Goal: Transaction & Acquisition: Purchase product/service

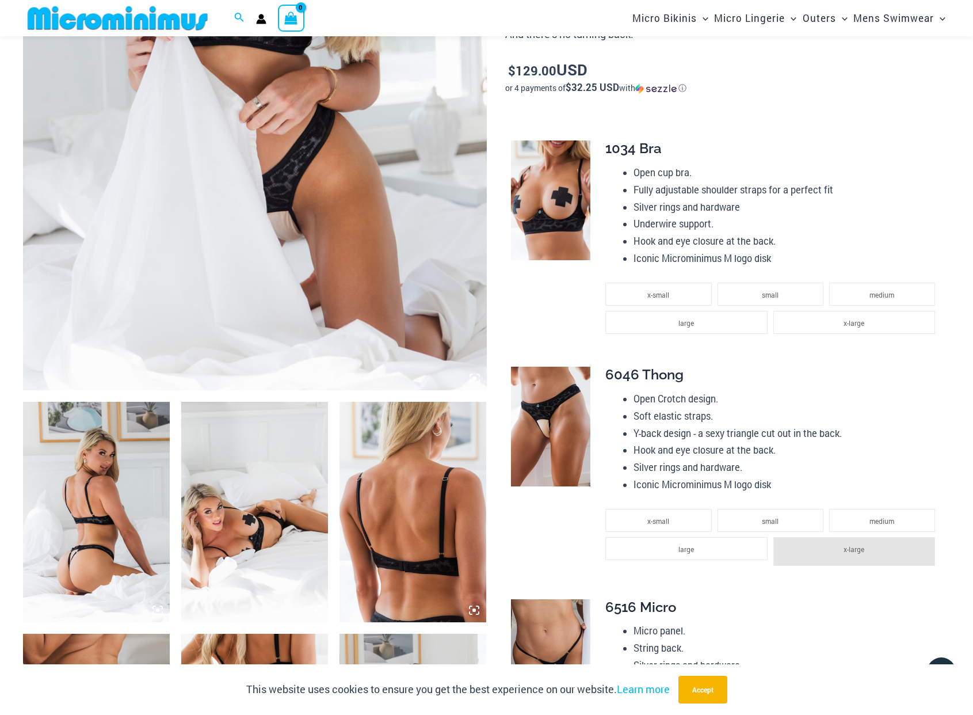
scroll to position [392, 0]
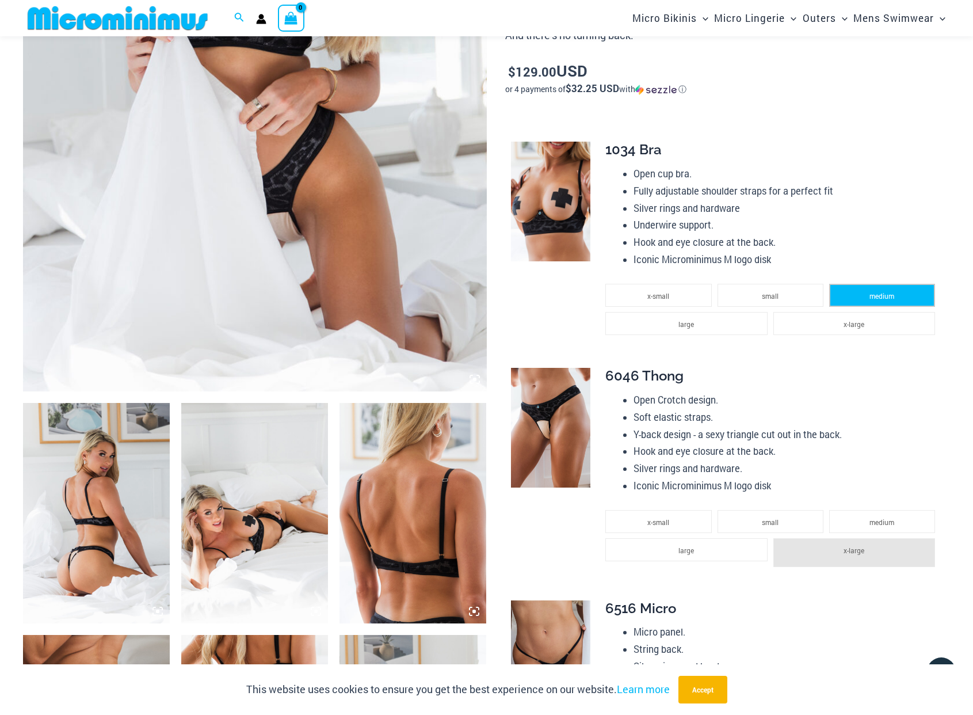
click at [870, 291] on span "medium" at bounding box center [882, 295] width 25 height 9
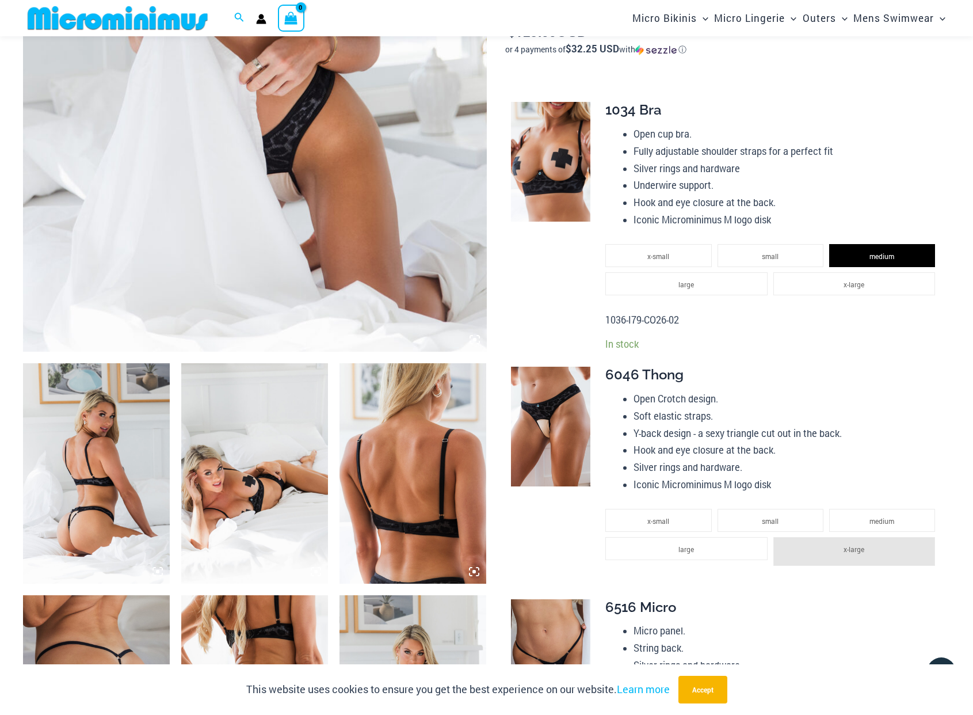
scroll to position [432, 0]
drag, startPoint x: 780, startPoint y: 503, endPoint x: 900, endPoint y: 407, distance: 153.6
click at [779, 508] on li "small" at bounding box center [771, 519] width 106 height 23
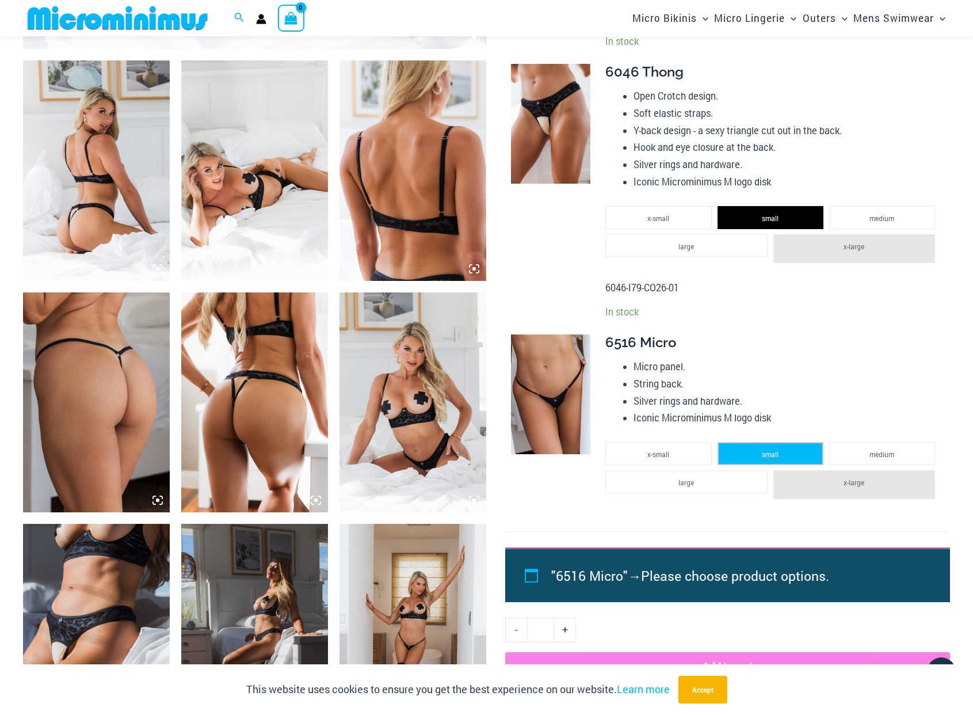
scroll to position [735, 0]
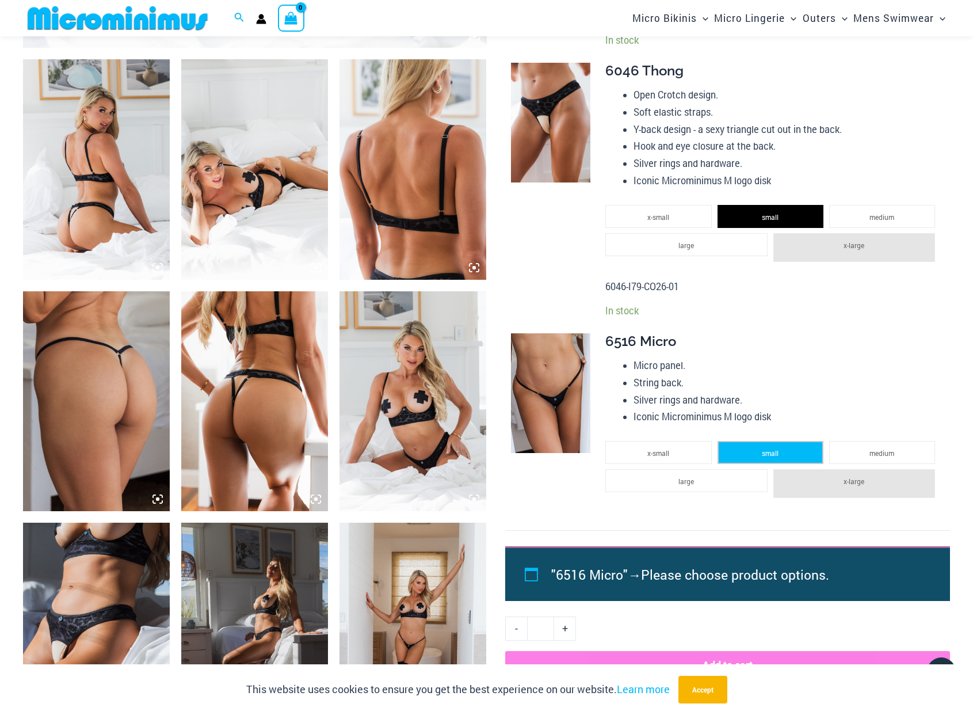
click at [778, 448] on span "small" at bounding box center [770, 452] width 17 height 9
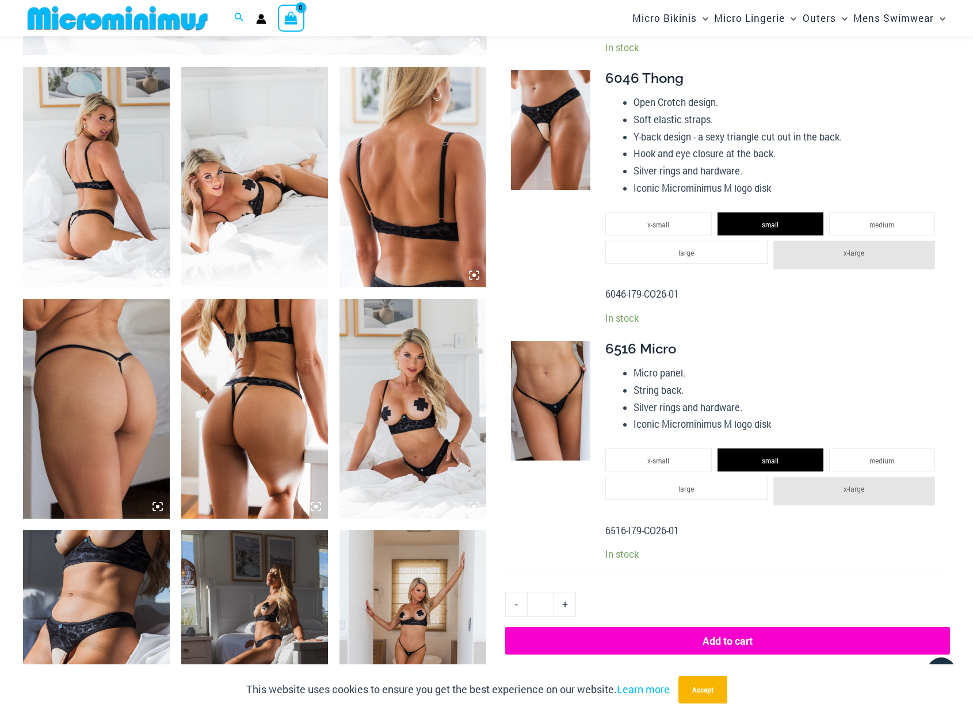
scroll to position [739, 0]
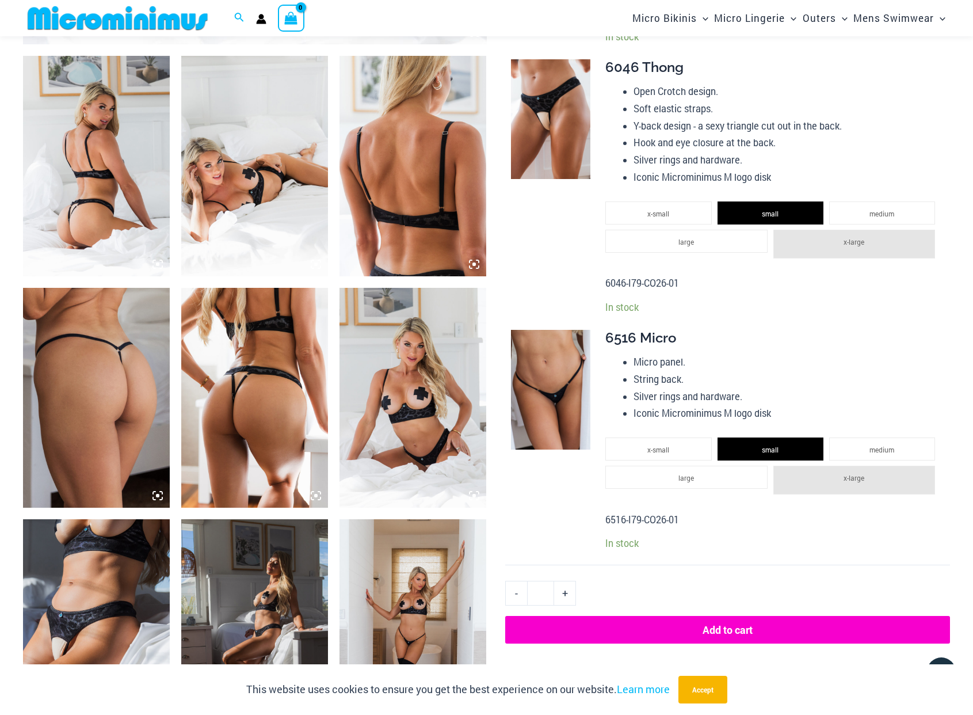
click at [713, 616] on button "Add to cart" at bounding box center [727, 630] width 445 height 28
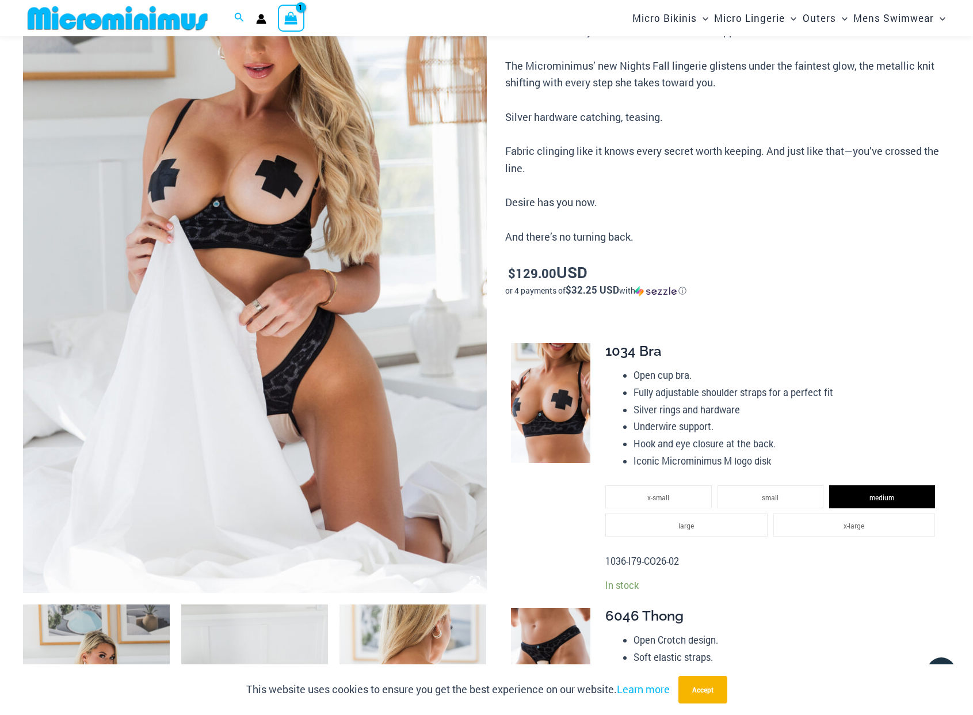
scroll to position [30, 0]
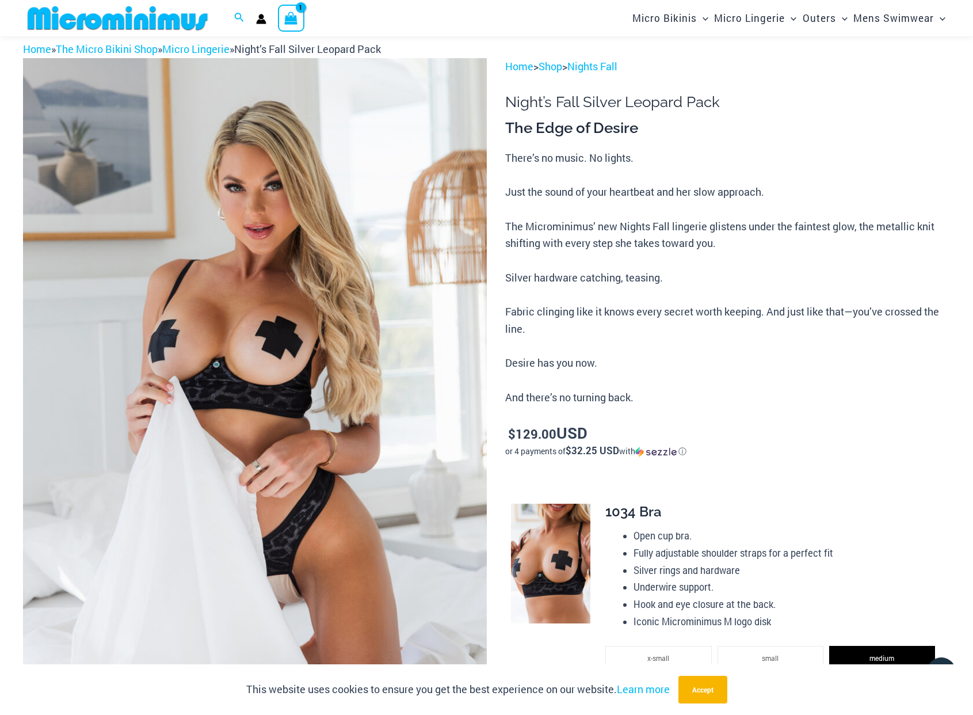
click at [293, 17] on icon "View Shopping Cart, 1 items" at bounding box center [291, 18] width 13 height 13
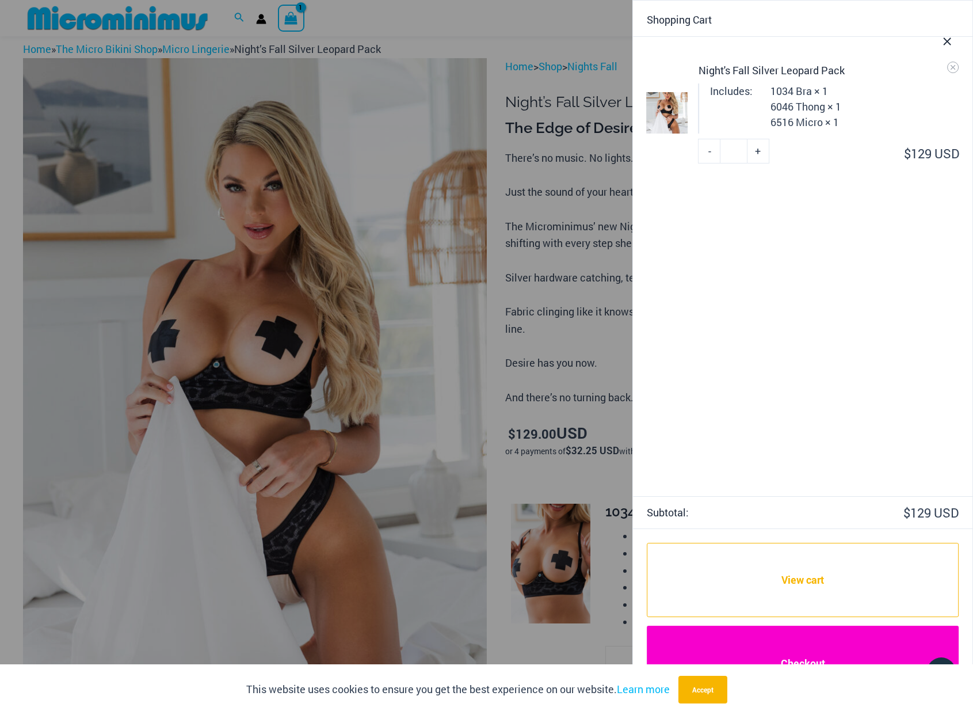
click at [708, 687] on button "Accept" at bounding box center [702, 690] width 49 height 28
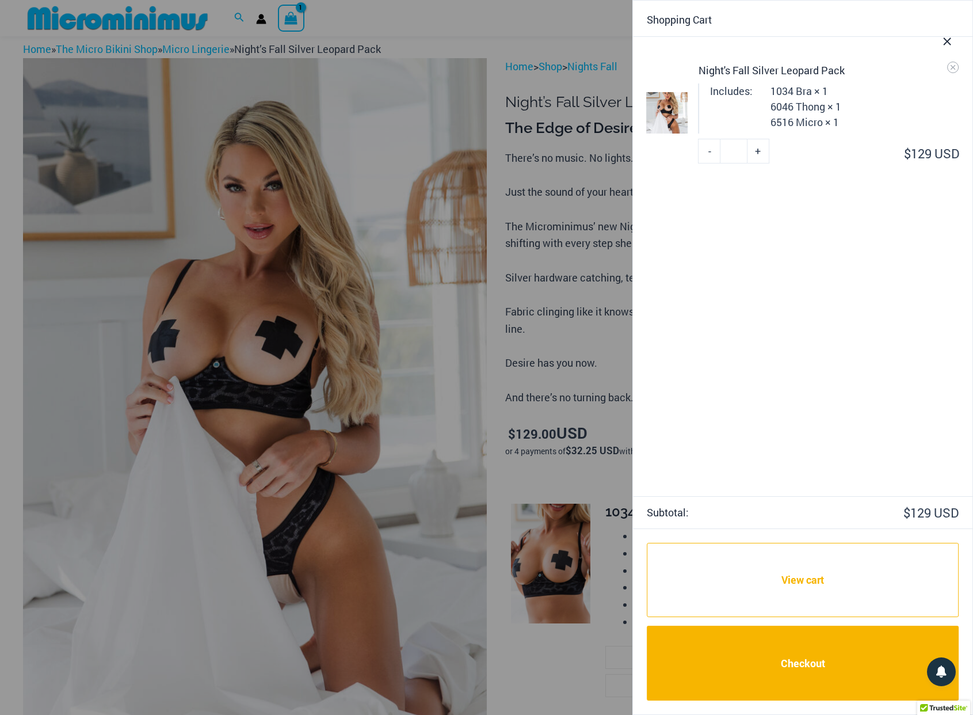
click at [595, 476] on div at bounding box center [486, 357] width 973 height 715
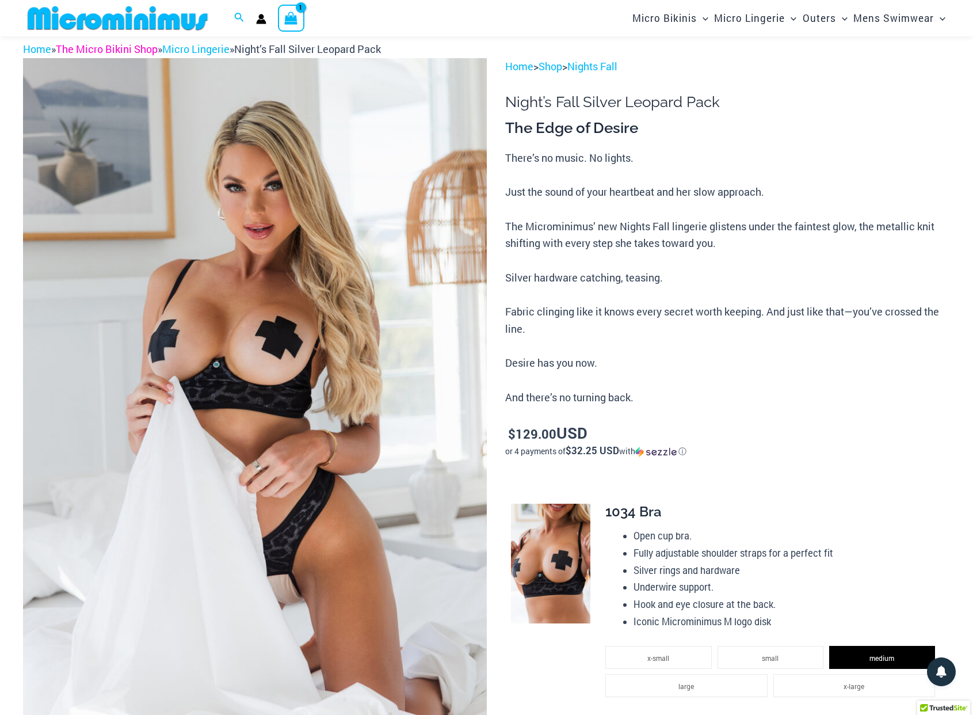
click at [100, 51] on link "The Micro Bikini Shop" at bounding box center [107, 49] width 102 height 14
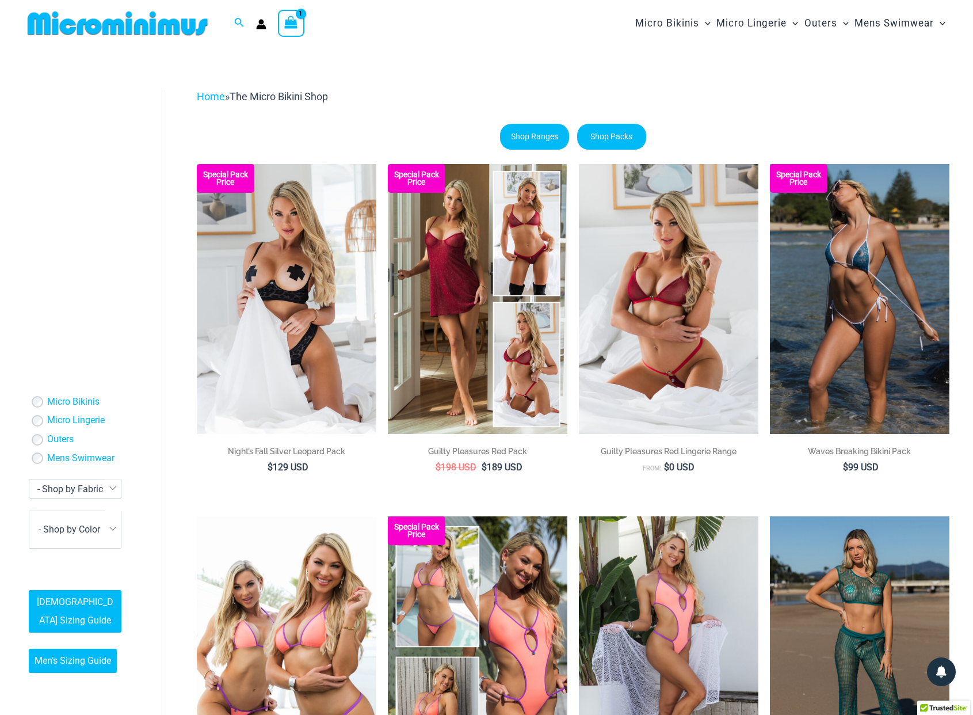
click at [296, 25] on icon "View Shopping Cart, 1 items" at bounding box center [291, 22] width 13 height 13
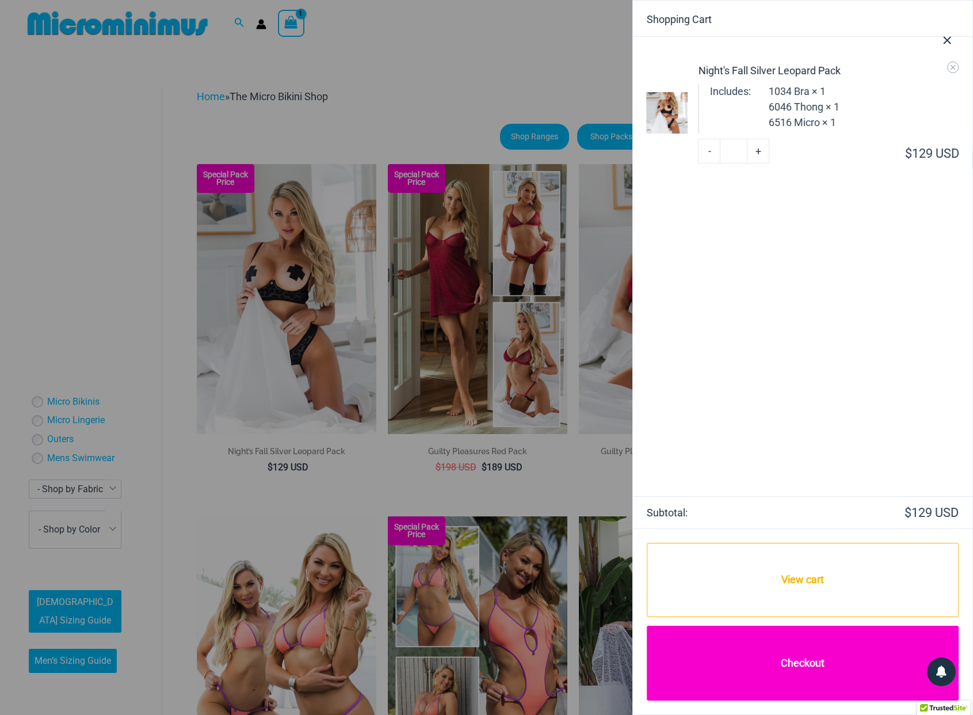
click at [817, 659] on link "Checkout" at bounding box center [803, 663] width 312 height 75
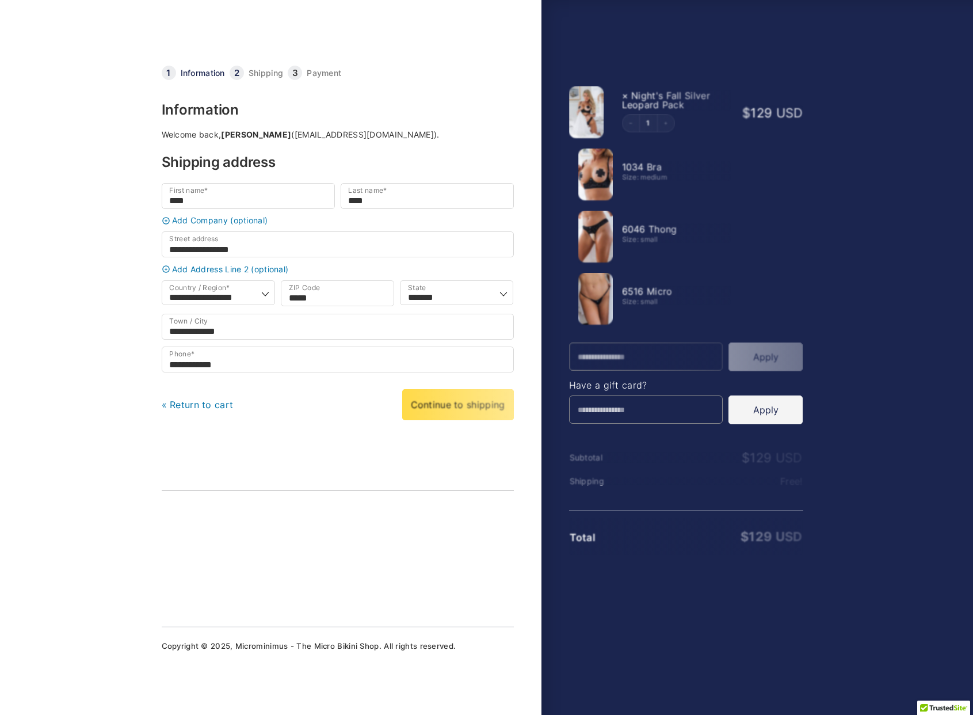
select select "**"
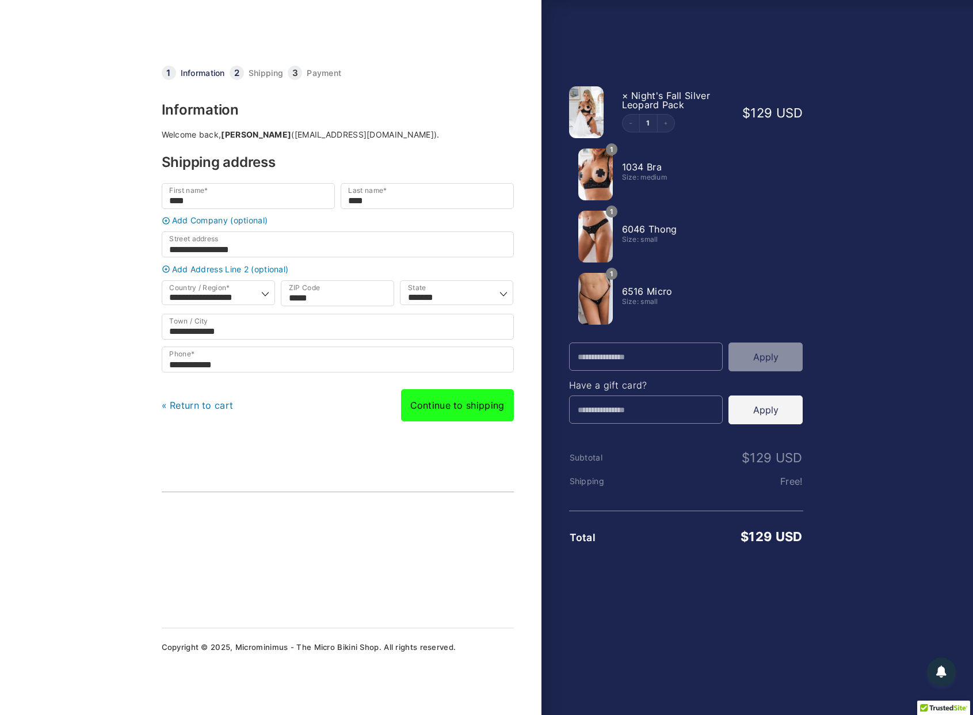
click at [438, 417] on link "Continue to shipping" at bounding box center [457, 405] width 113 height 32
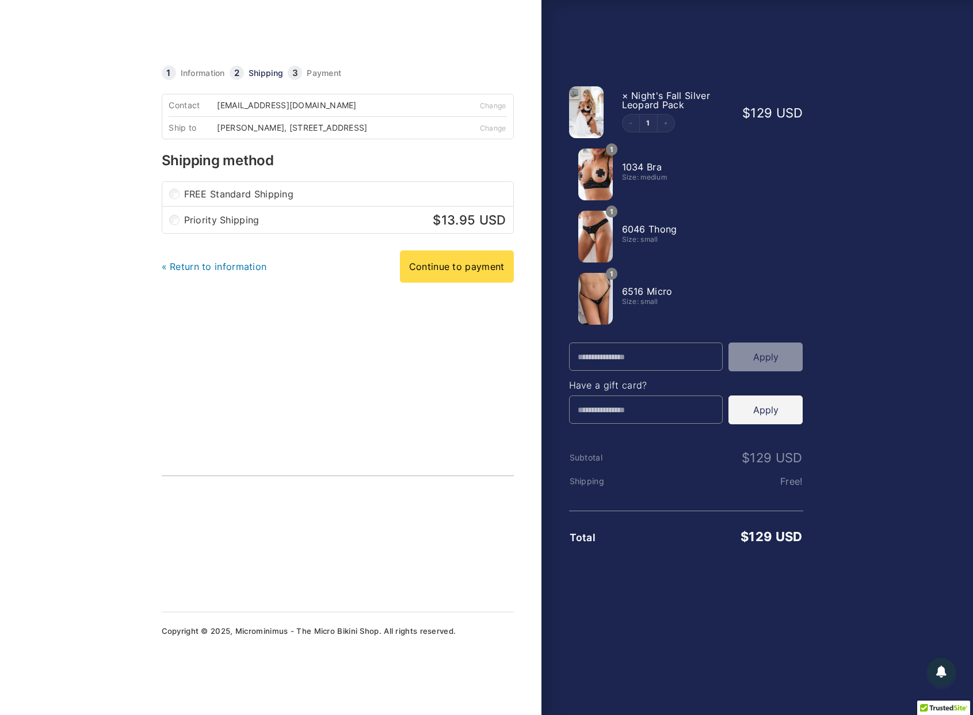
click at [456, 279] on link "Continue to payment" at bounding box center [457, 266] width 114 height 32
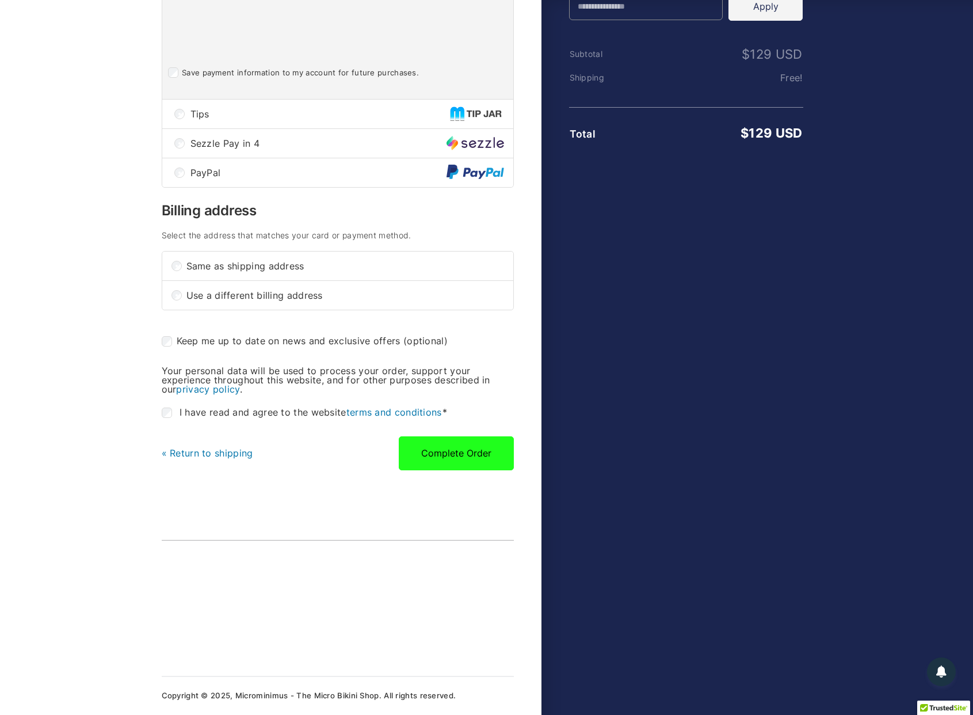
scroll to position [410, 0]
click at [434, 456] on button "Complete Order" at bounding box center [456, 452] width 115 height 33
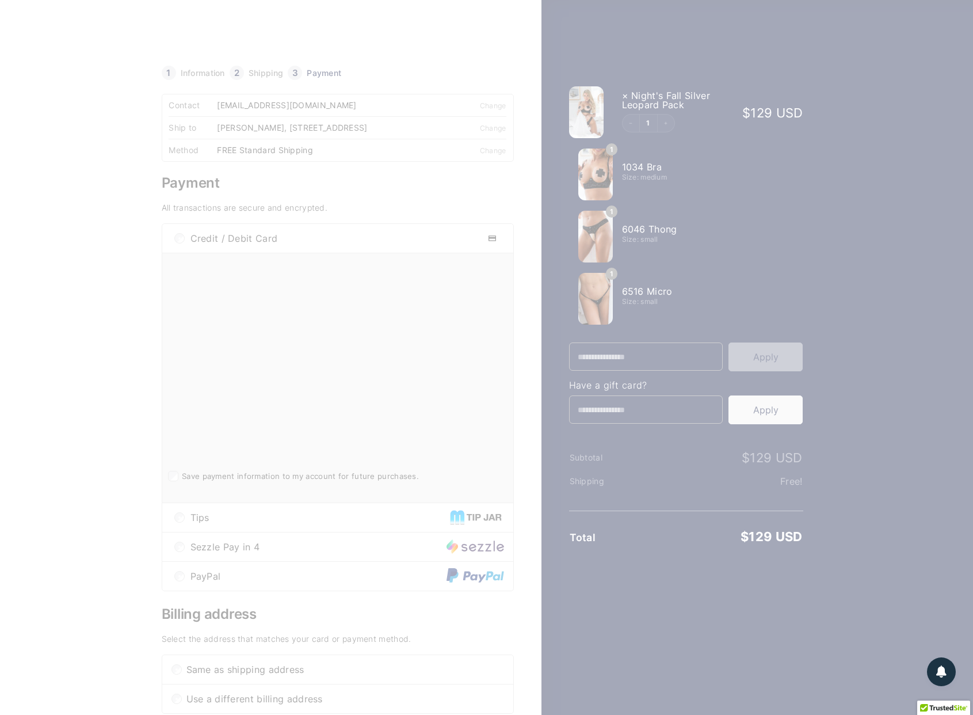
scroll to position [0, 0]
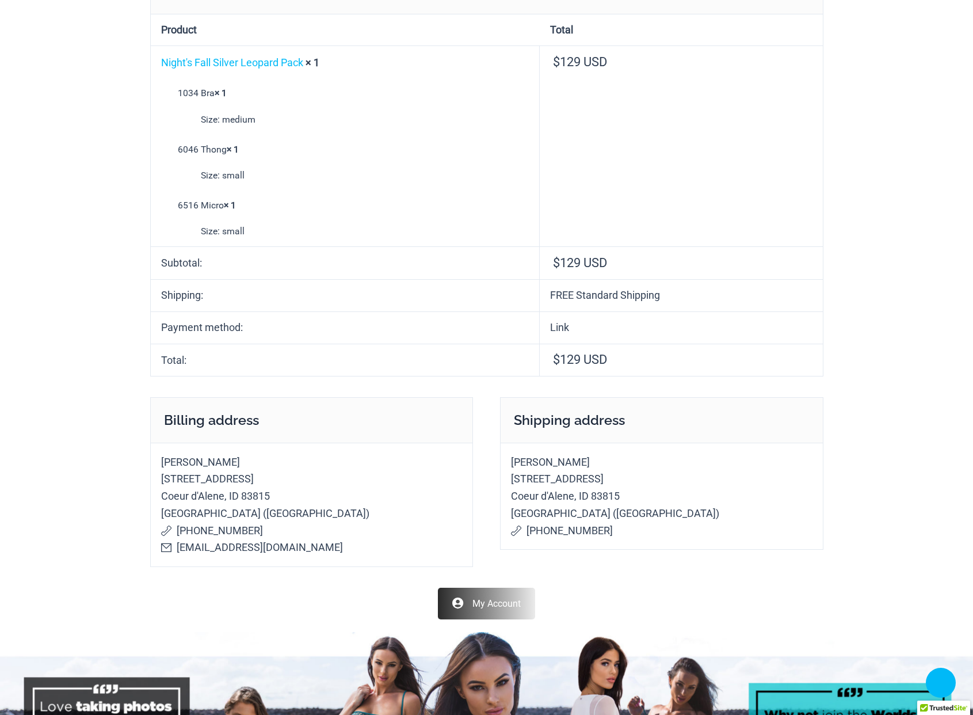
scroll to position [41, 0]
